Goal: Task Accomplishment & Management: Use online tool/utility

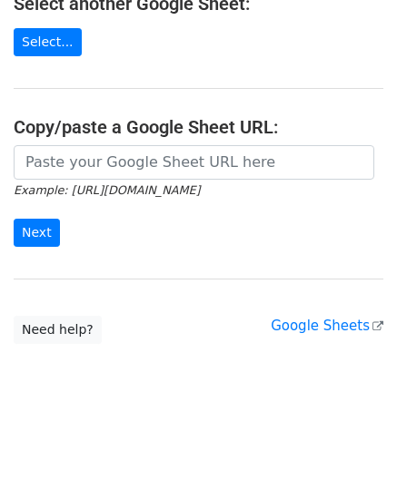
scroll to position [238, 0]
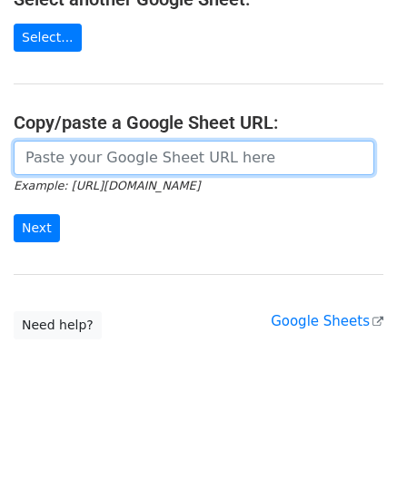
click at [91, 153] on input "url" at bounding box center [194, 158] width 360 height 35
paste input "https://docs.google.com/spreadsheets/d/1JN6AqD33CSws6_hpbAkfuuJpcWRUrNoKWKOVeW2…"
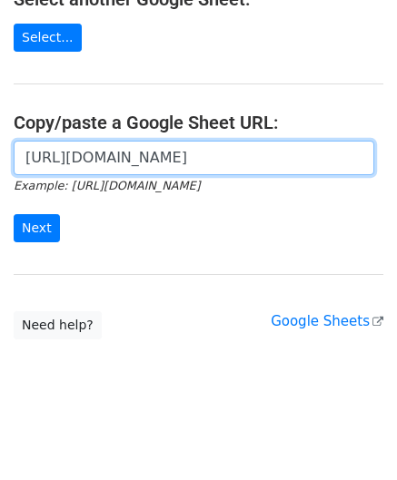
scroll to position [0, 419]
type input "https://docs.google.com/spreadsheets/d/1JN6AqD33CSws6_hpbAkfuuJpcWRUrNoKWKOVeW2…"
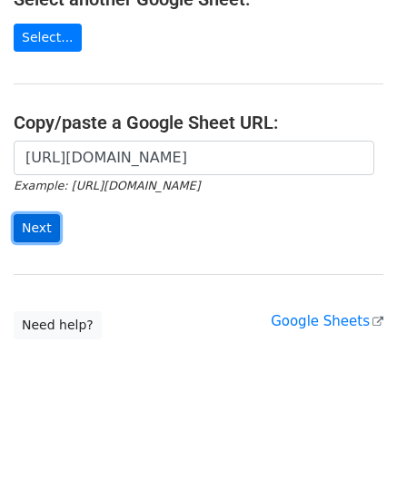
click at [29, 224] on input "Next" at bounding box center [37, 228] width 46 height 28
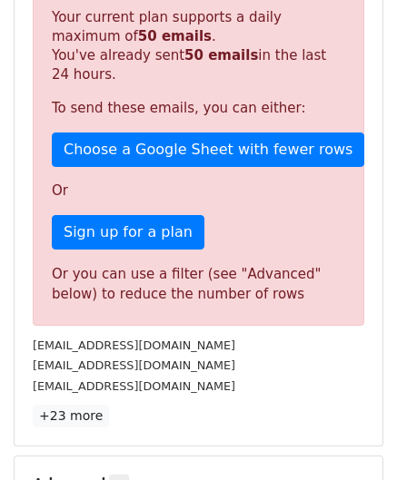
scroll to position [613, 0]
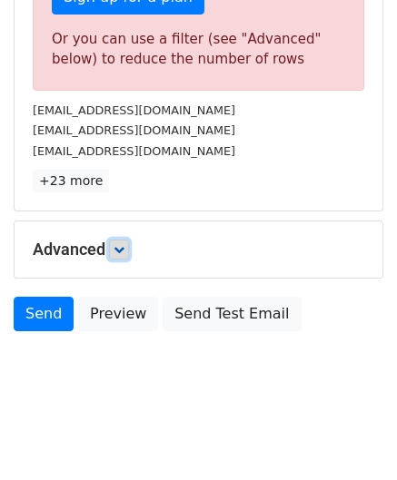
click at [124, 249] on icon at bounding box center [118, 249] width 11 height 11
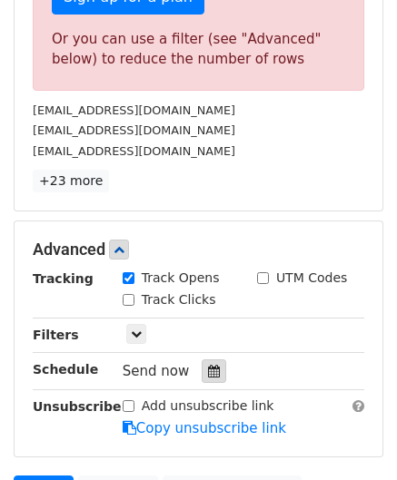
click at [208, 368] on icon at bounding box center [214, 371] width 12 height 13
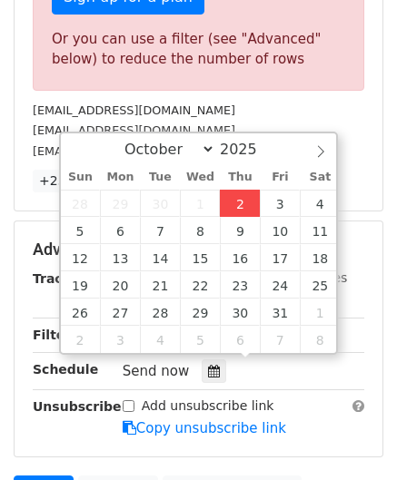
type input "[DATE] 12:00"
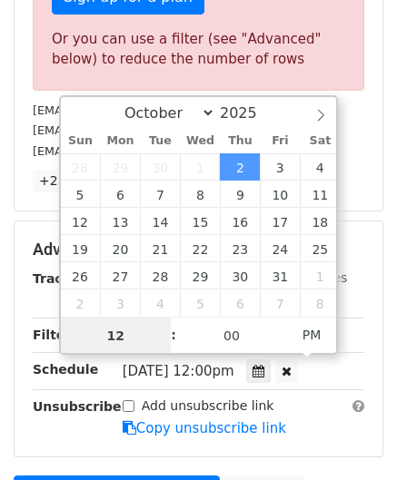
paste input "8"
type input "8"
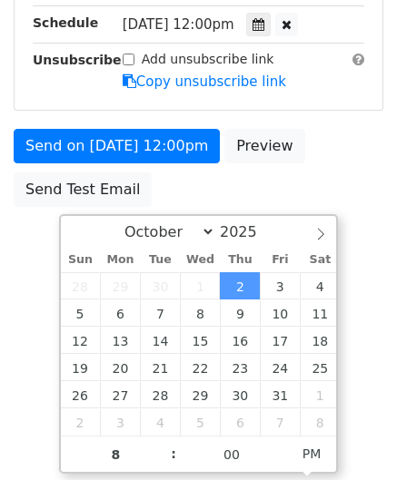
type input "[DATE] 20:00"
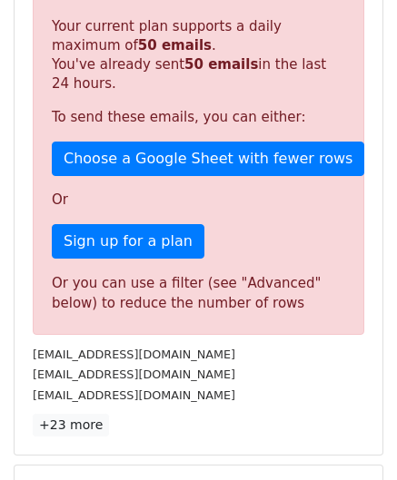
scroll to position [833, 0]
